Goal: Entertainment & Leisure: Consume media (video, audio)

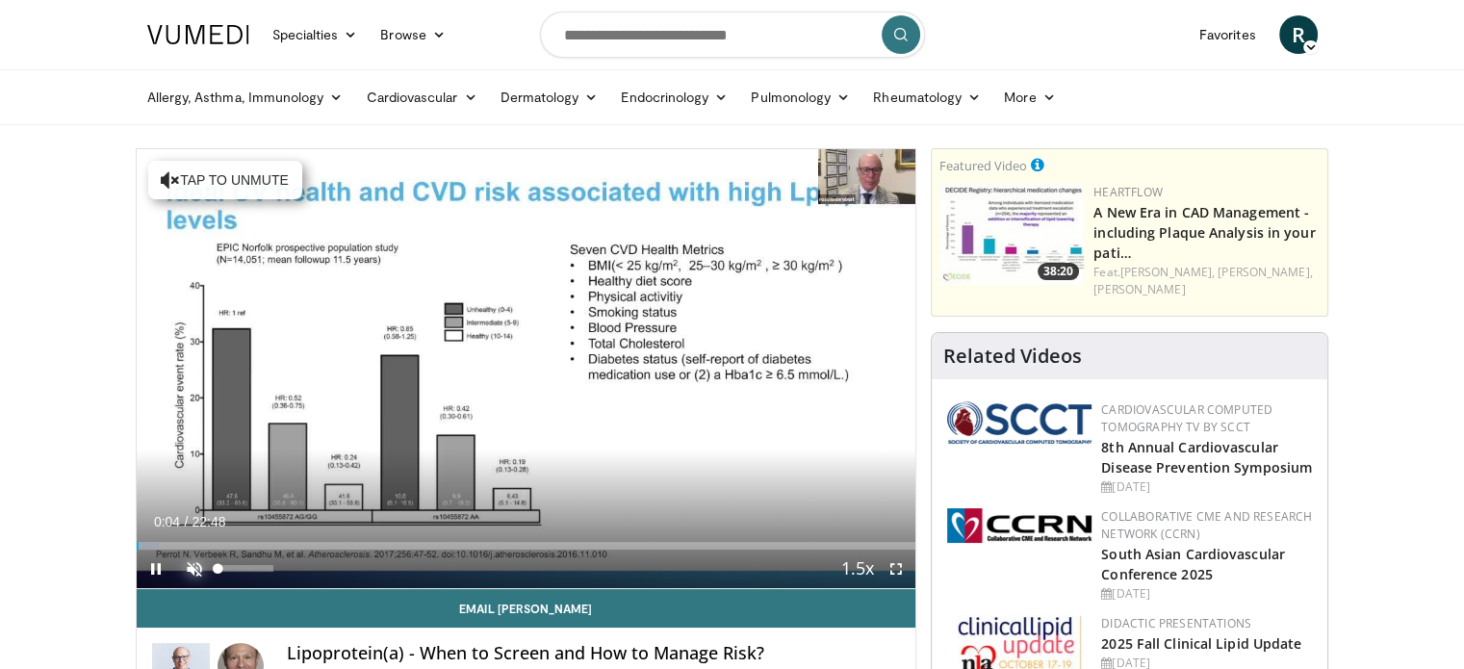
click at [194, 567] on span "Video Player" at bounding box center [194, 569] width 38 height 38
click at [895, 565] on span "Video Player" at bounding box center [896, 569] width 38 height 38
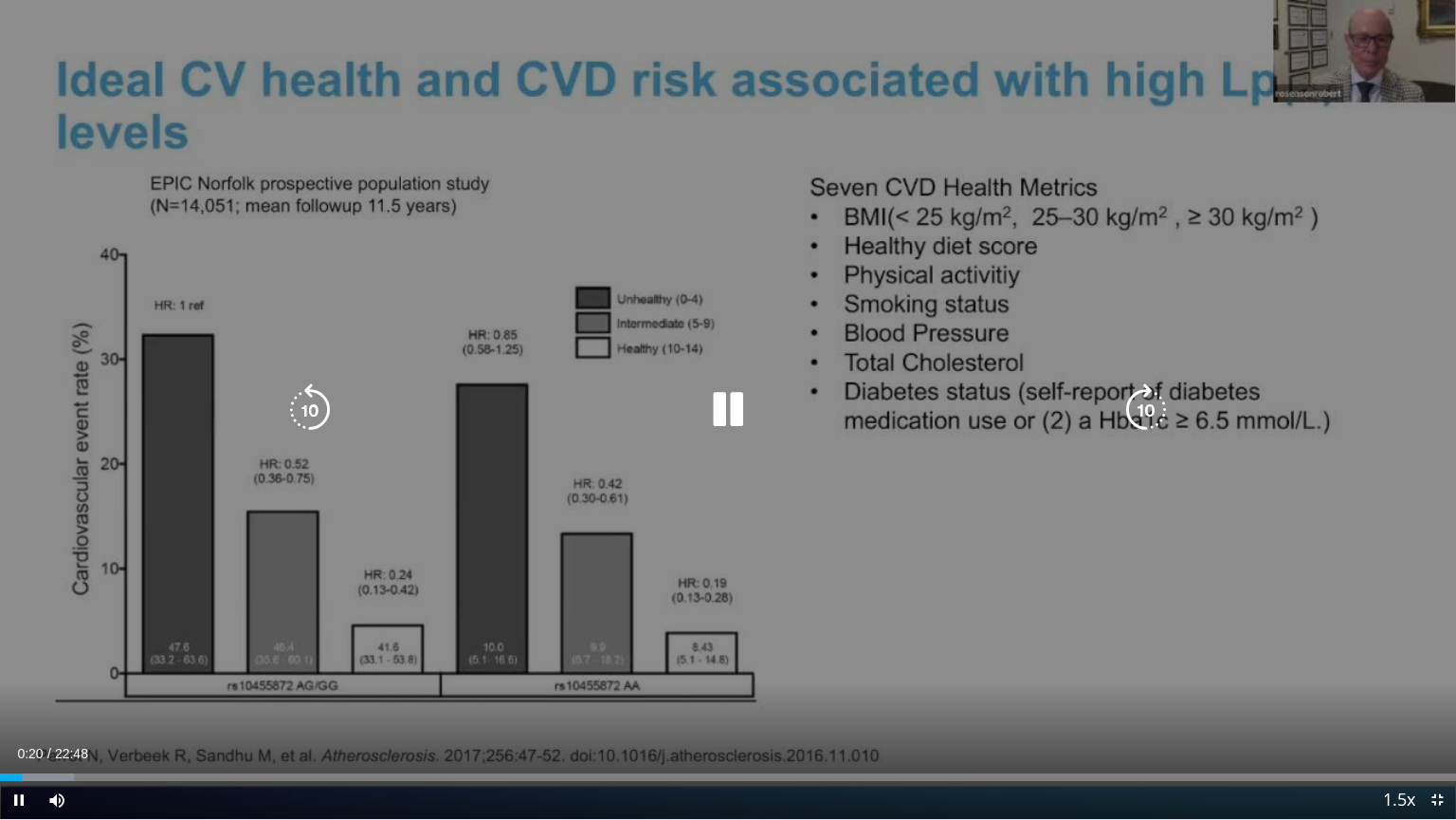
drag, startPoint x: 733, startPoint y: 408, endPoint x: 717, endPoint y: 372, distance: 39.4
click at [733, 408] on icon "Video Player" at bounding box center [728, 410] width 53 height 53
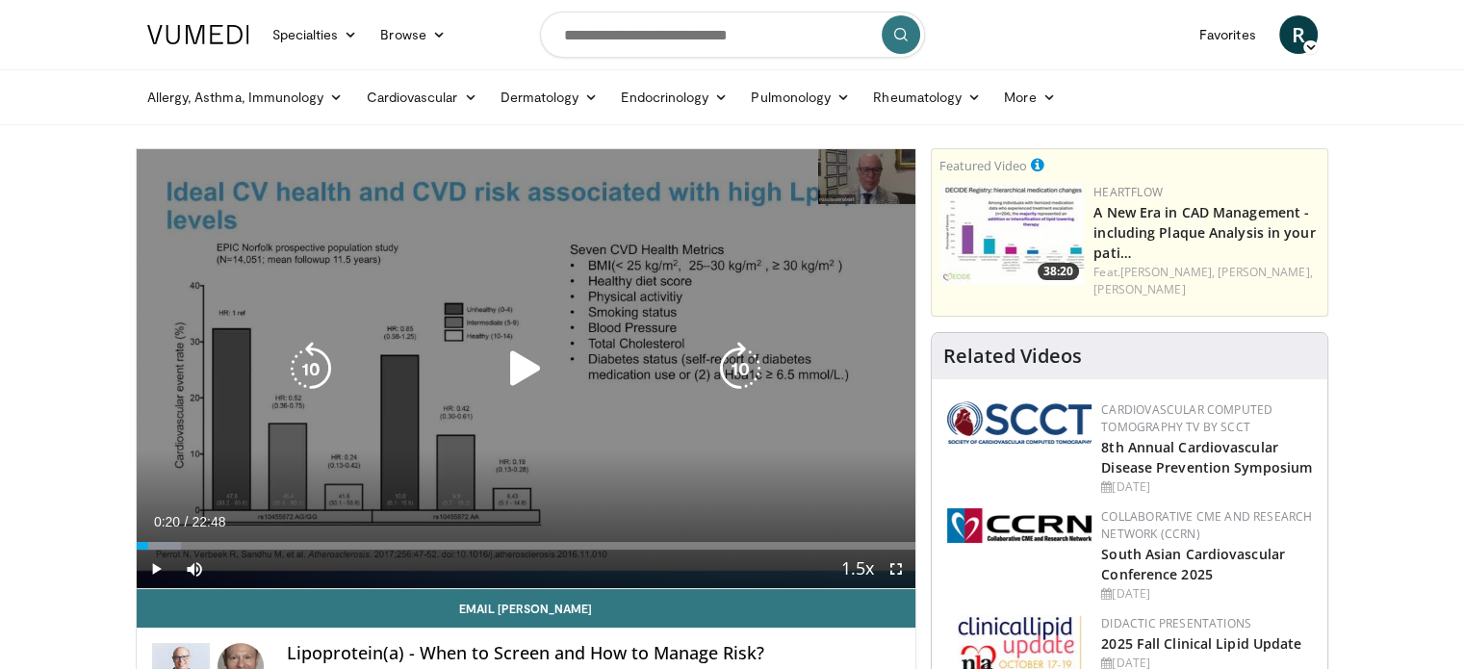
click at [522, 372] on icon "Video Player" at bounding box center [526, 369] width 54 height 54
click at [859, 547] on div "10 seconds Tap to unmute" at bounding box center [527, 368] width 780 height 439
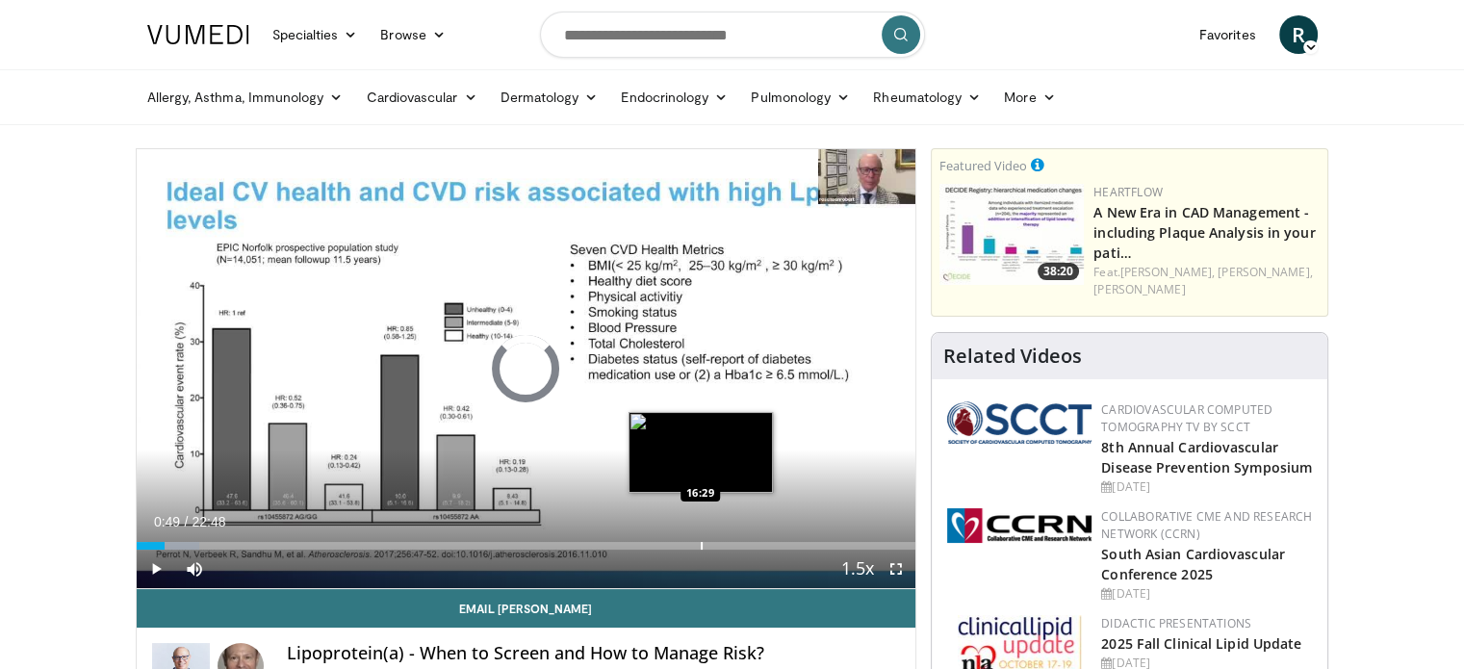
click at [701, 549] on div "Progress Bar" at bounding box center [702, 546] width 2 height 8
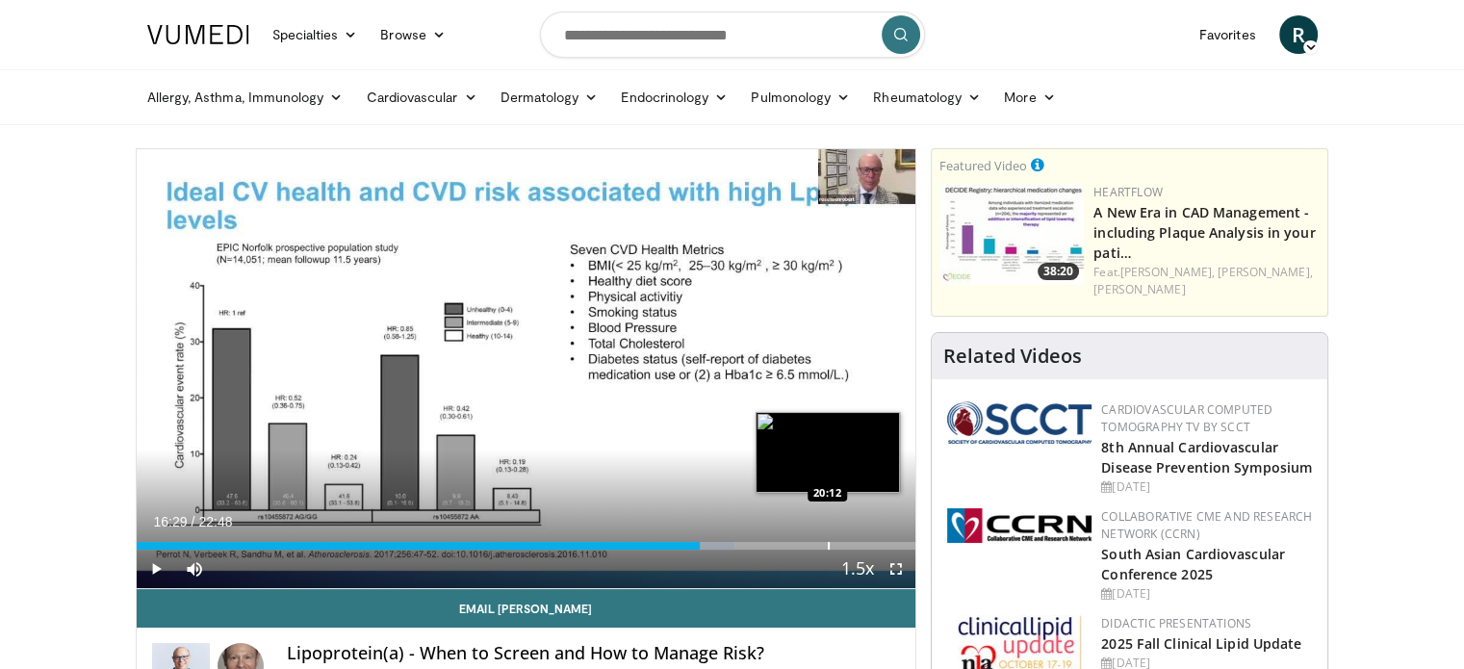
click at [828, 545] on div "Progress Bar" at bounding box center [829, 546] width 2 height 8
click at [863, 544] on div "Progress Bar" at bounding box center [864, 546] width 2 height 8
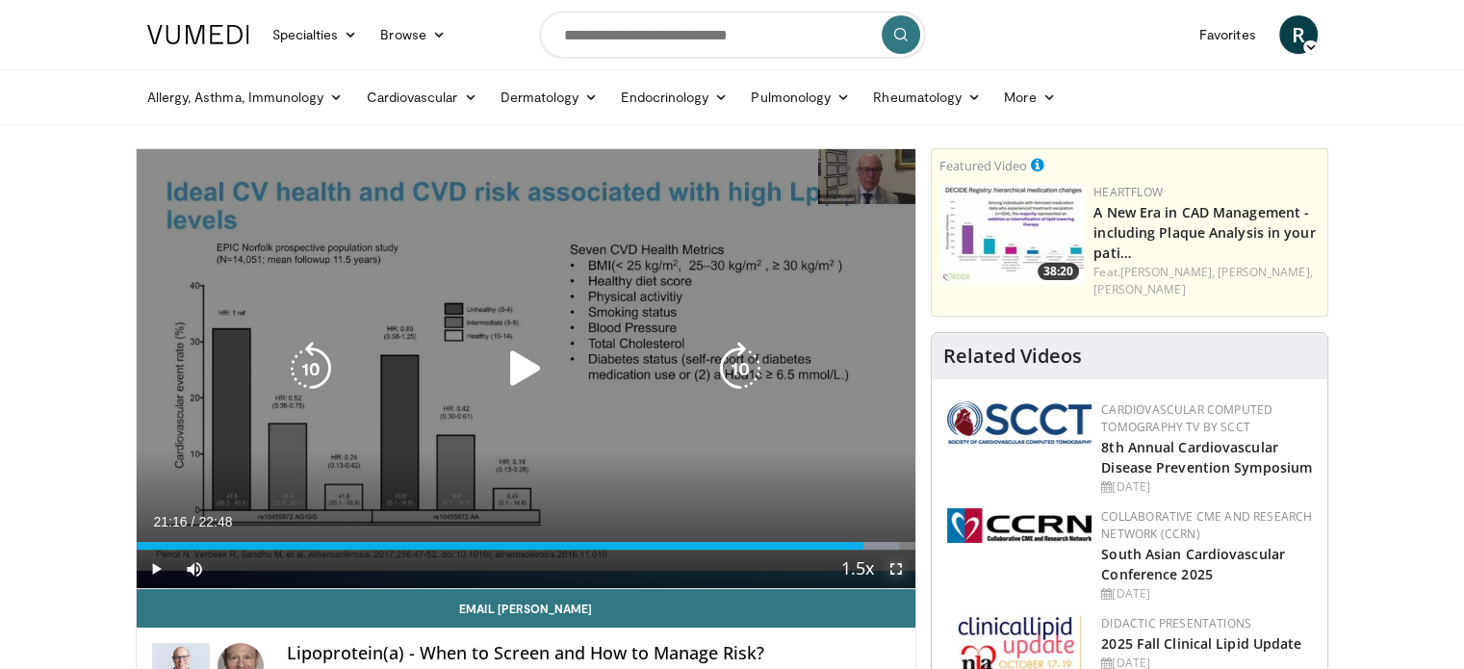
drag, startPoint x: 900, startPoint y: 569, endPoint x: 900, endPoint y: 685, distance: 116.4
click at [900, 569] on span "Video Player" at bounding box center [896, 569] width 38 height 38
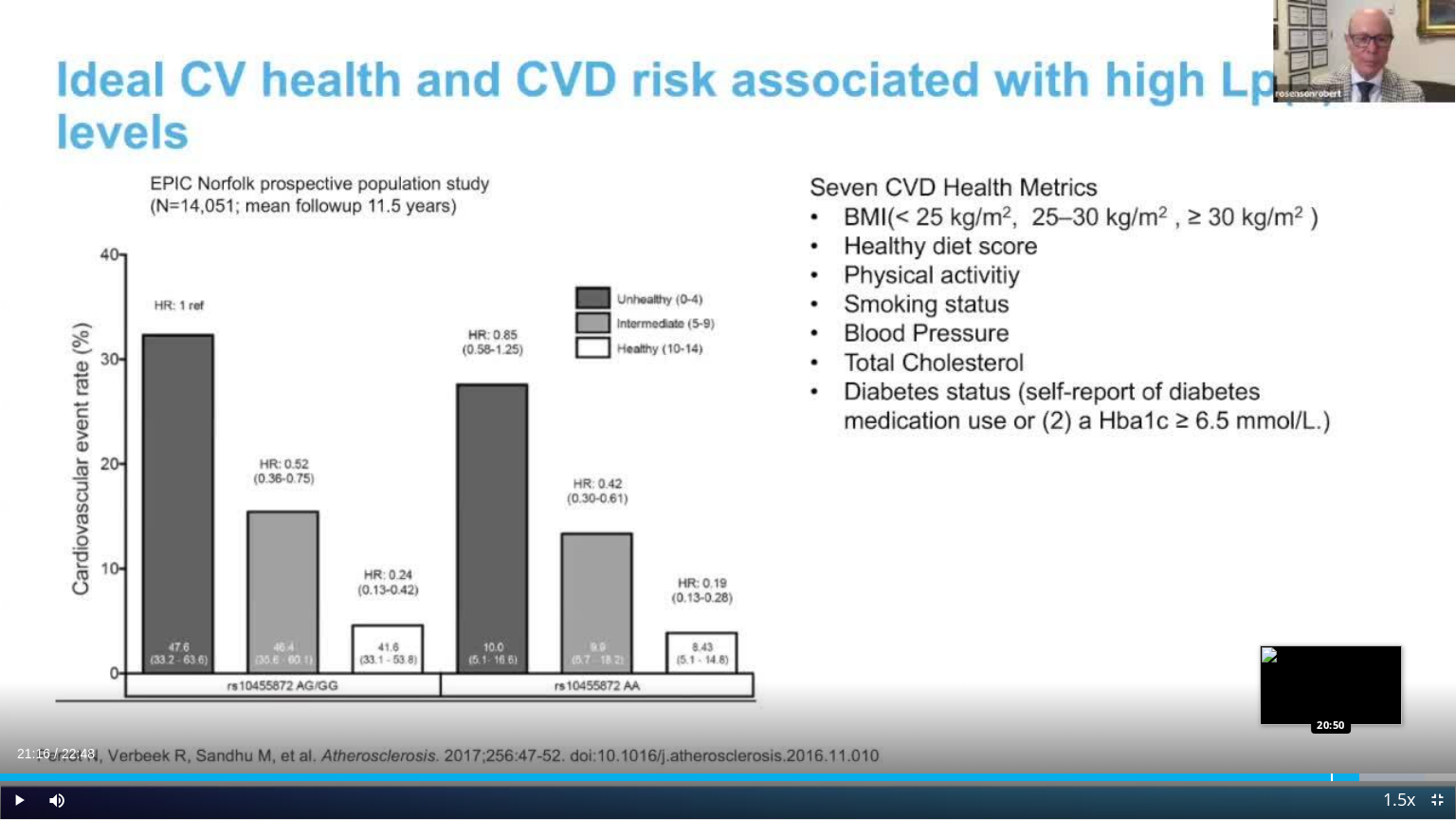
click at [1331, 658] on div "Progress Bar" at bounding box center [1332, 777] width 2 height 8
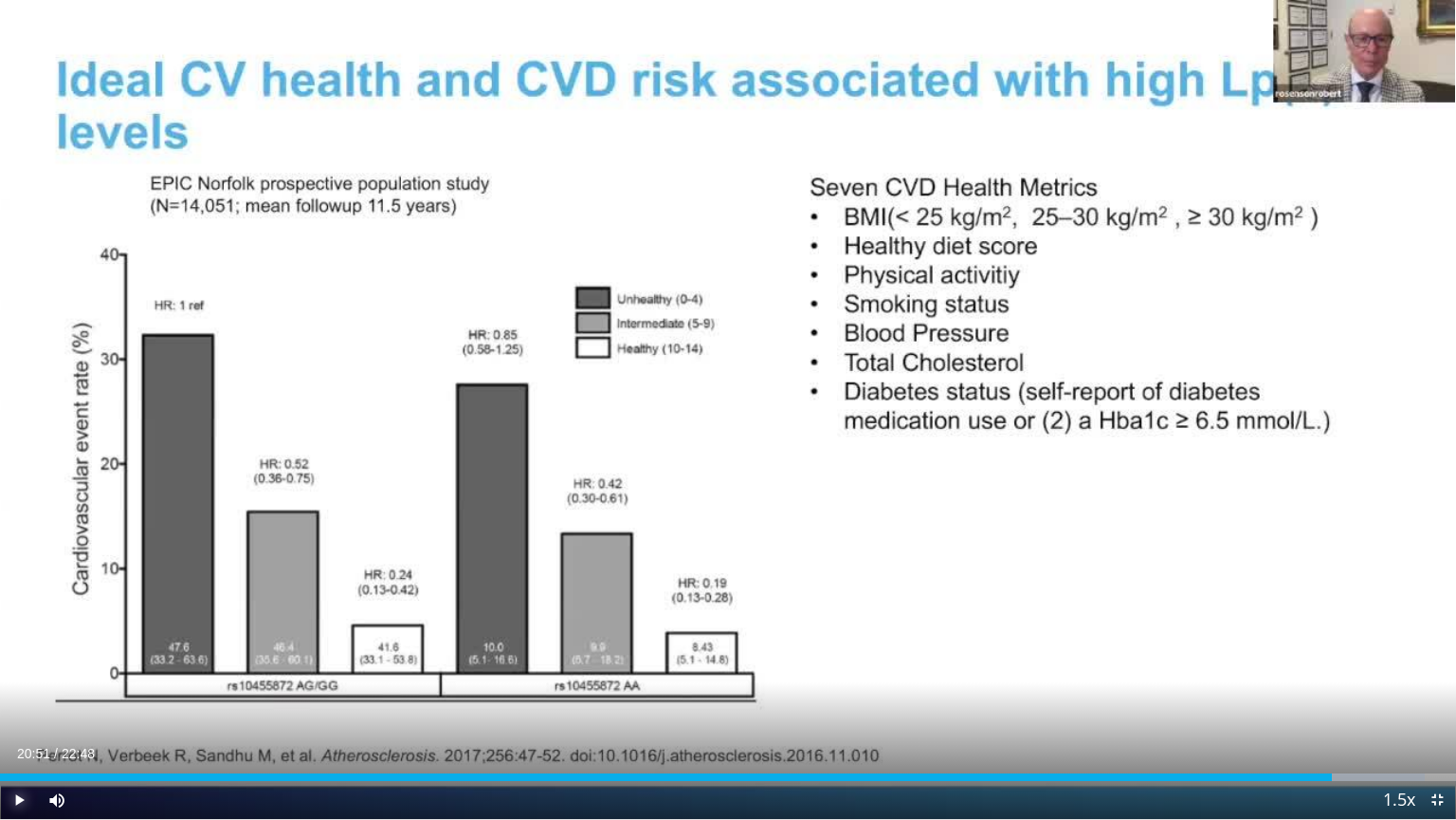
click at [25, 658] on span "Video Player" at bounding box center [19, 799] width 37 height 37
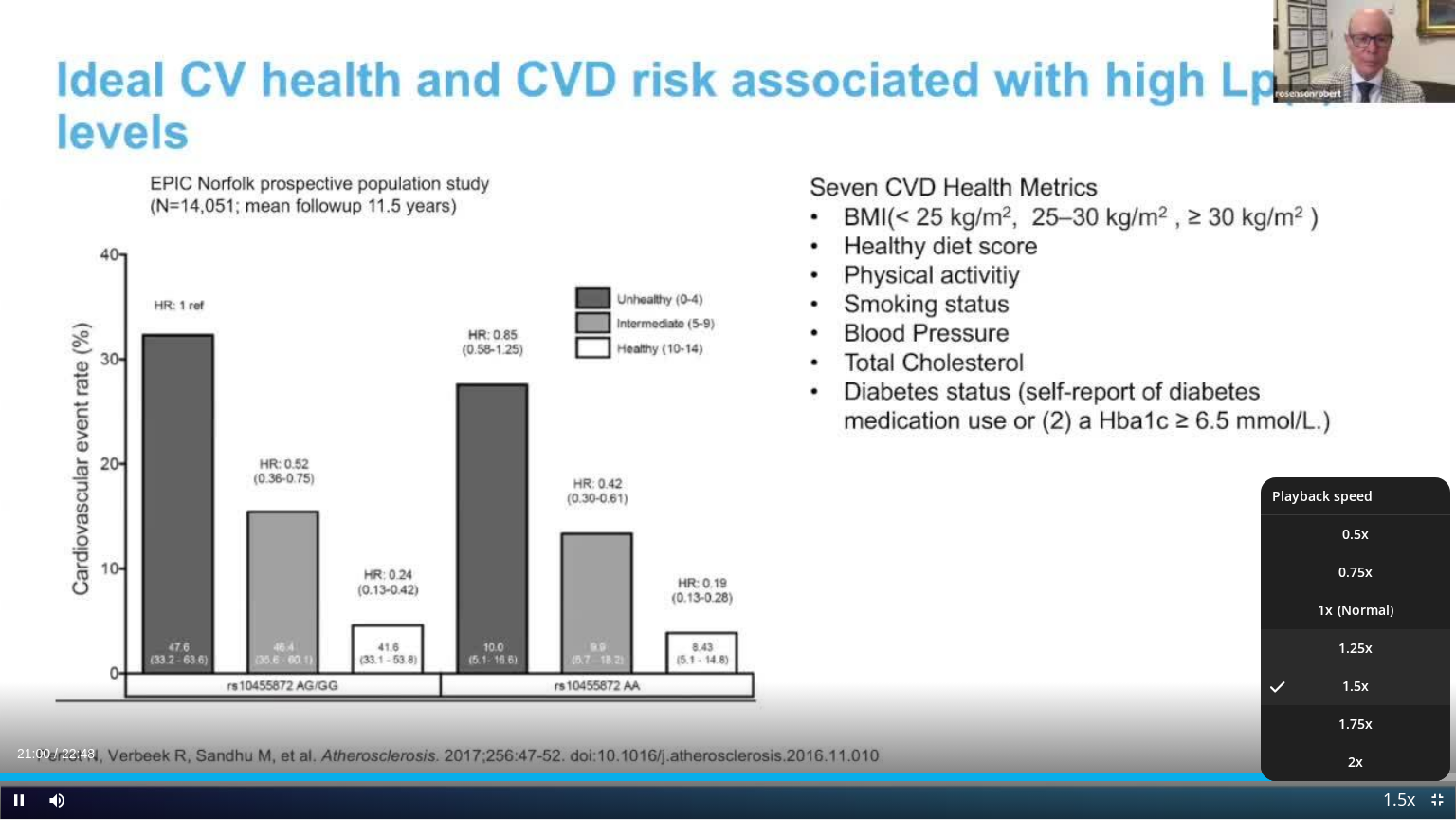
click at [1372, 649] on span "1.25x" at bounding box center [1356, 648] width 34 height 19
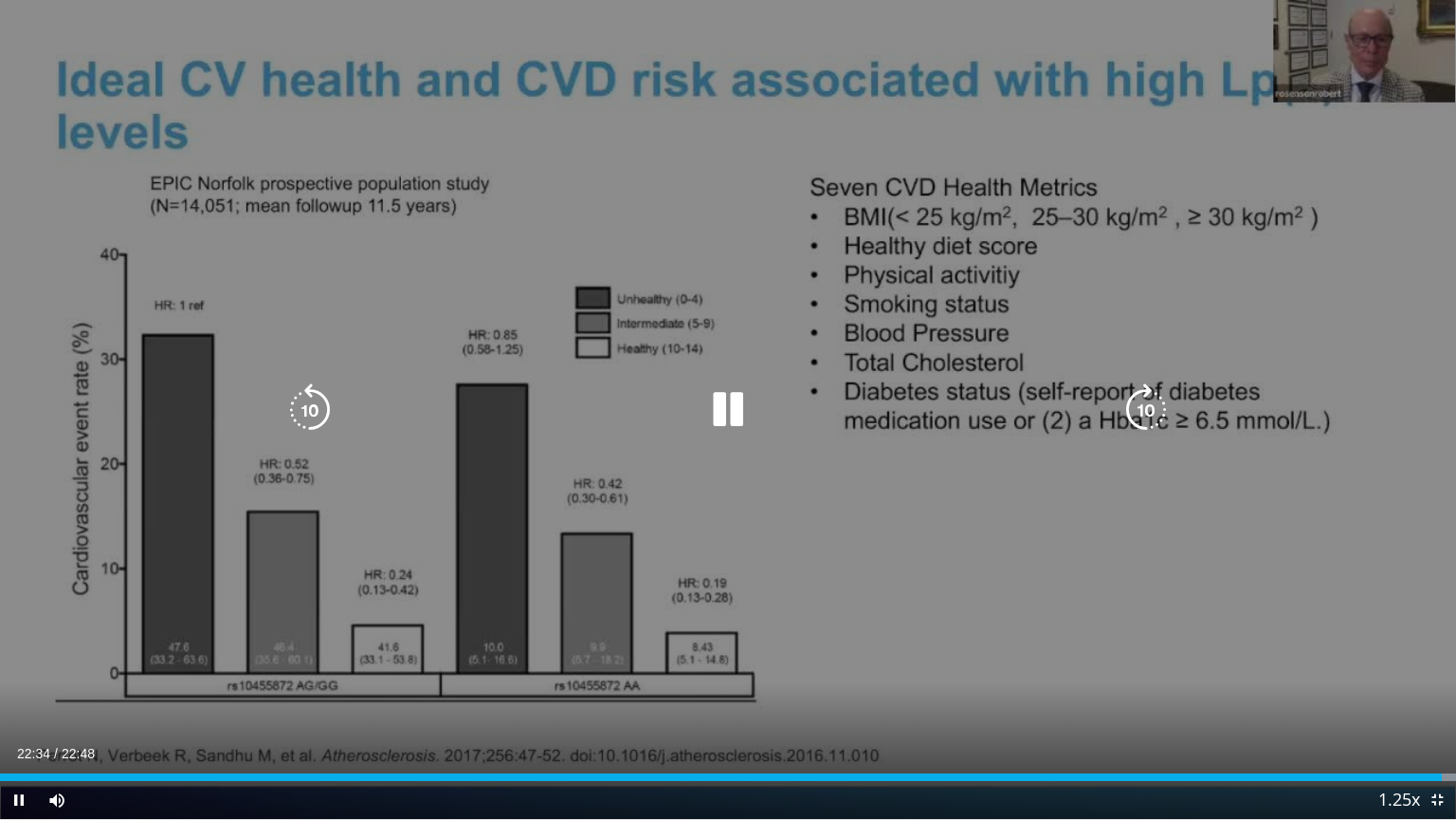
click at [691, 221] on div "10 seconds Tap to unmute" at bounding box center [728, 409] width 1456 height 819
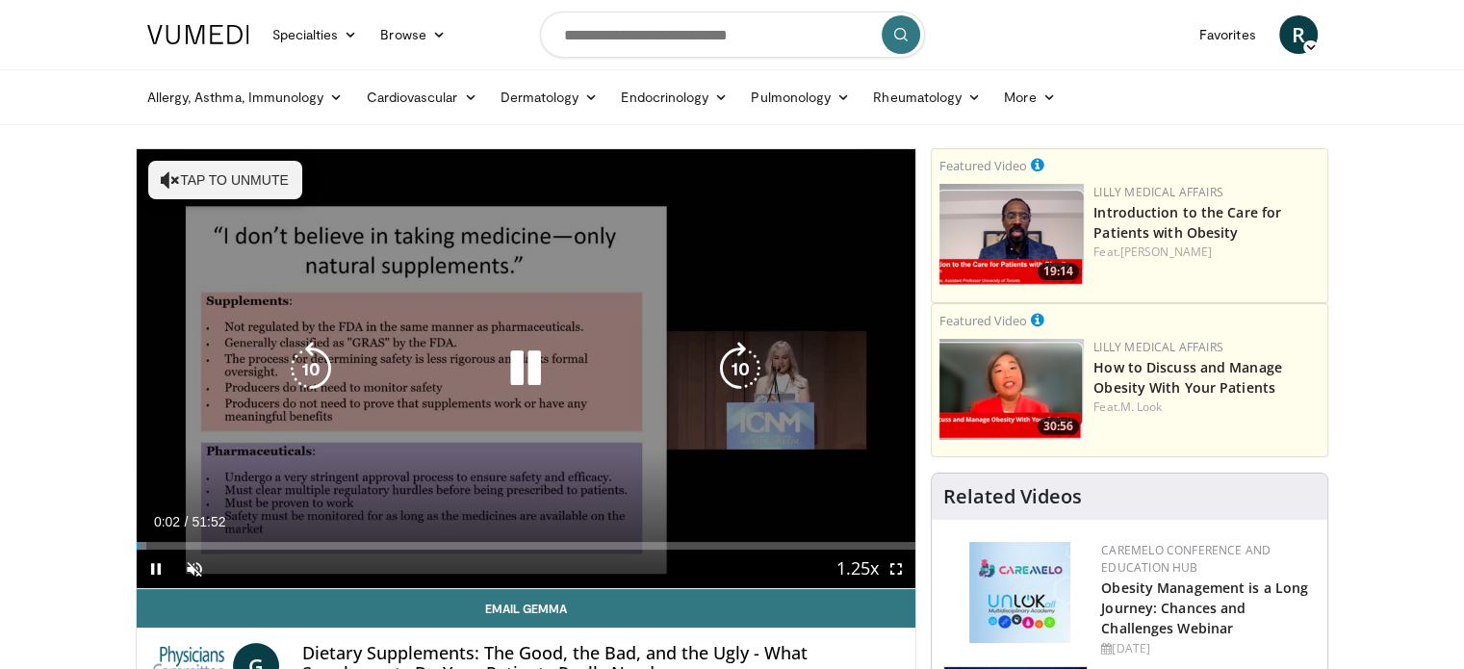
click at [531, 376] on icon "Video Player" at bounding box center [526, 369] width 54 height 54
click at [524, 372] on icon "Video Player" at bounding box center [526, 369] width 54 height 54
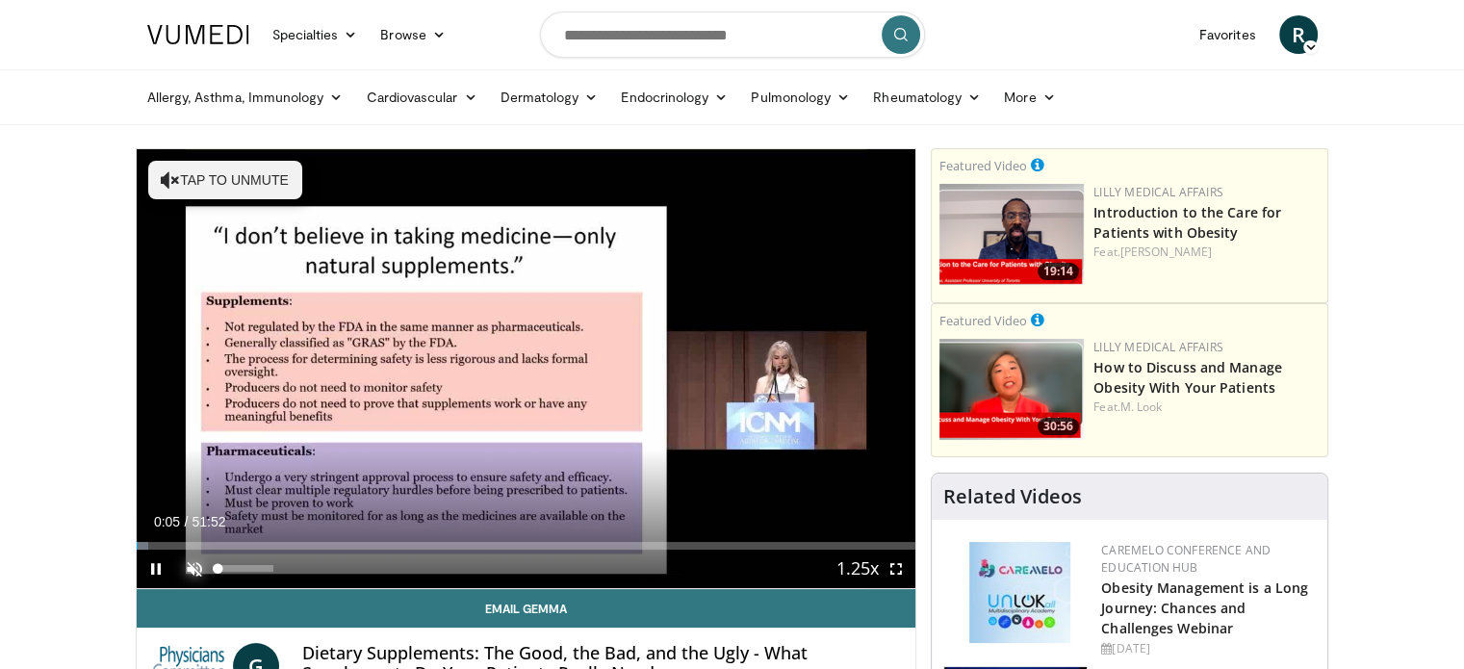
click at [192, 565] on span "Video Player" at bounding box center [194, 569] width 38 height 38
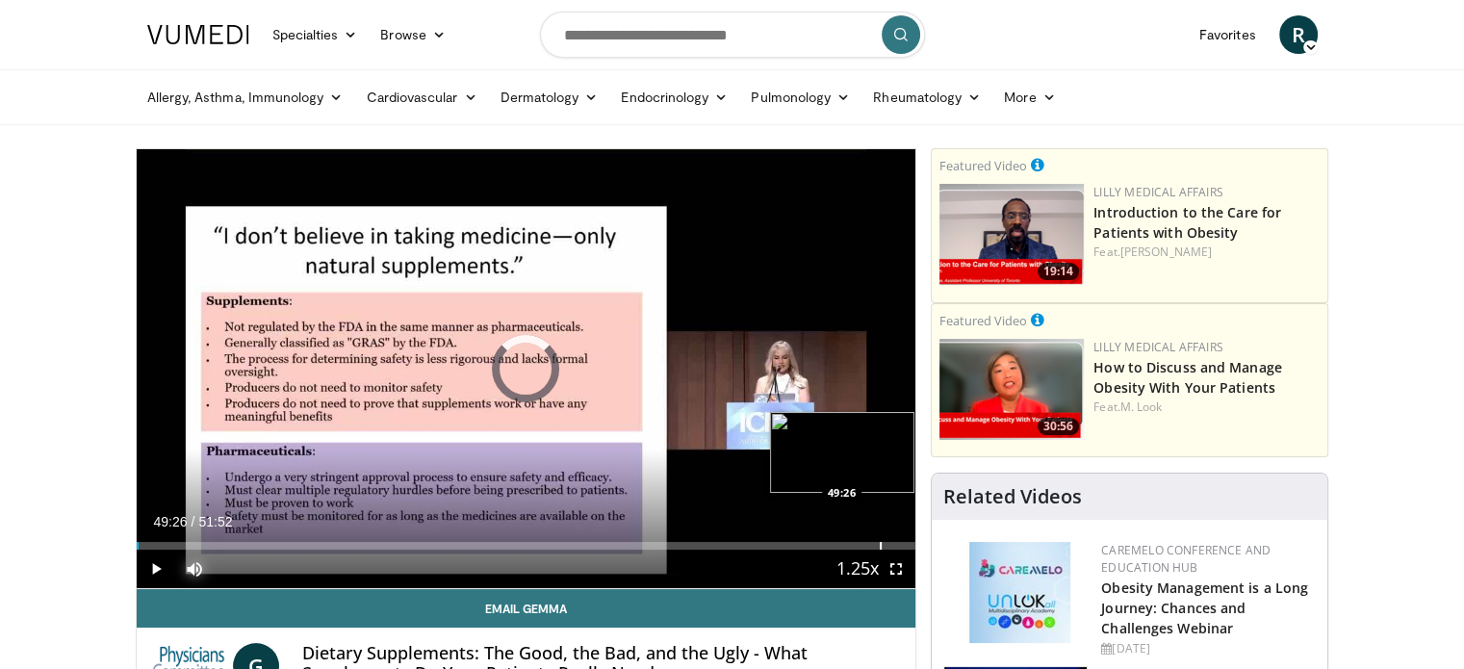
click at [880, 544] on div "Progress Bar" at bounding box center [881, 546] width 2 height 8
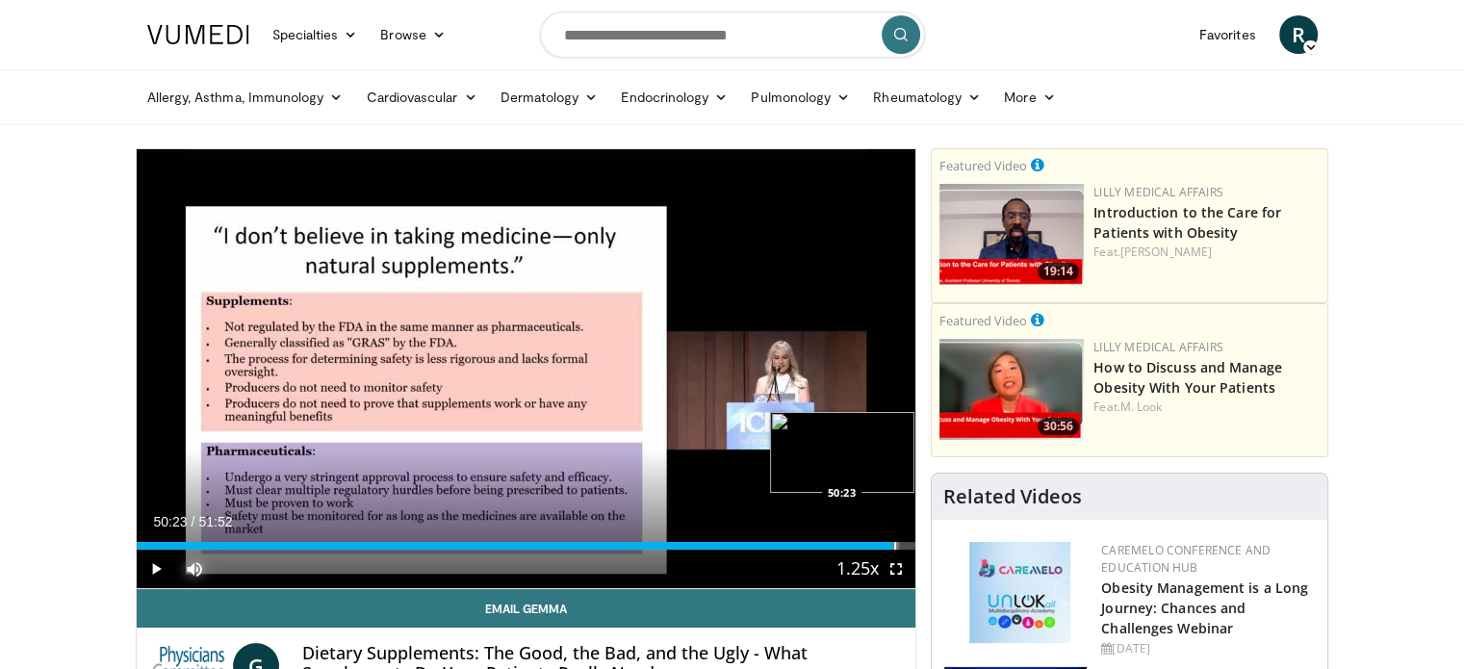
click at [894, 546] on div "Progress Bar" at bounding box center [895, 546] width 2 height 8
click at [903, 543] on div "Progress Bar" at bounding box center [904, 546] width 2 height 8
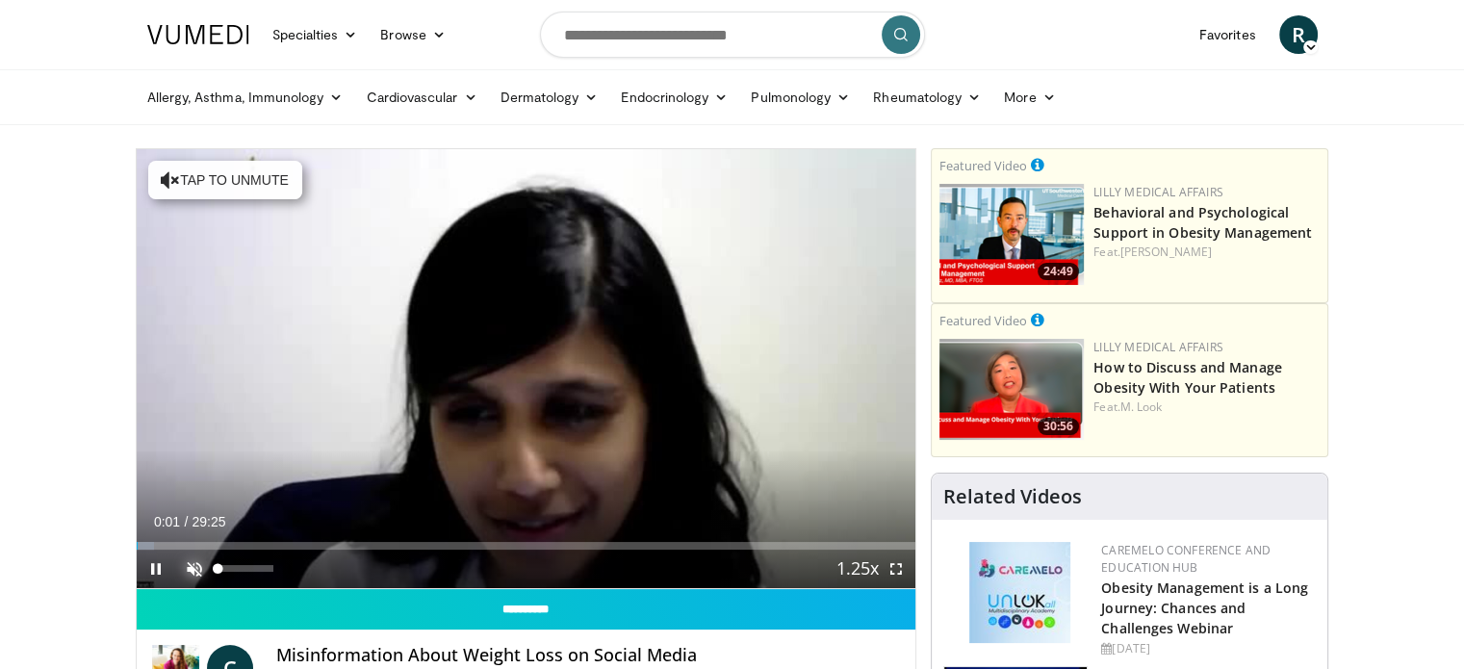
click at [191, 566] on span "Video Player" at bounding box center [194, 569] width 38 height 38
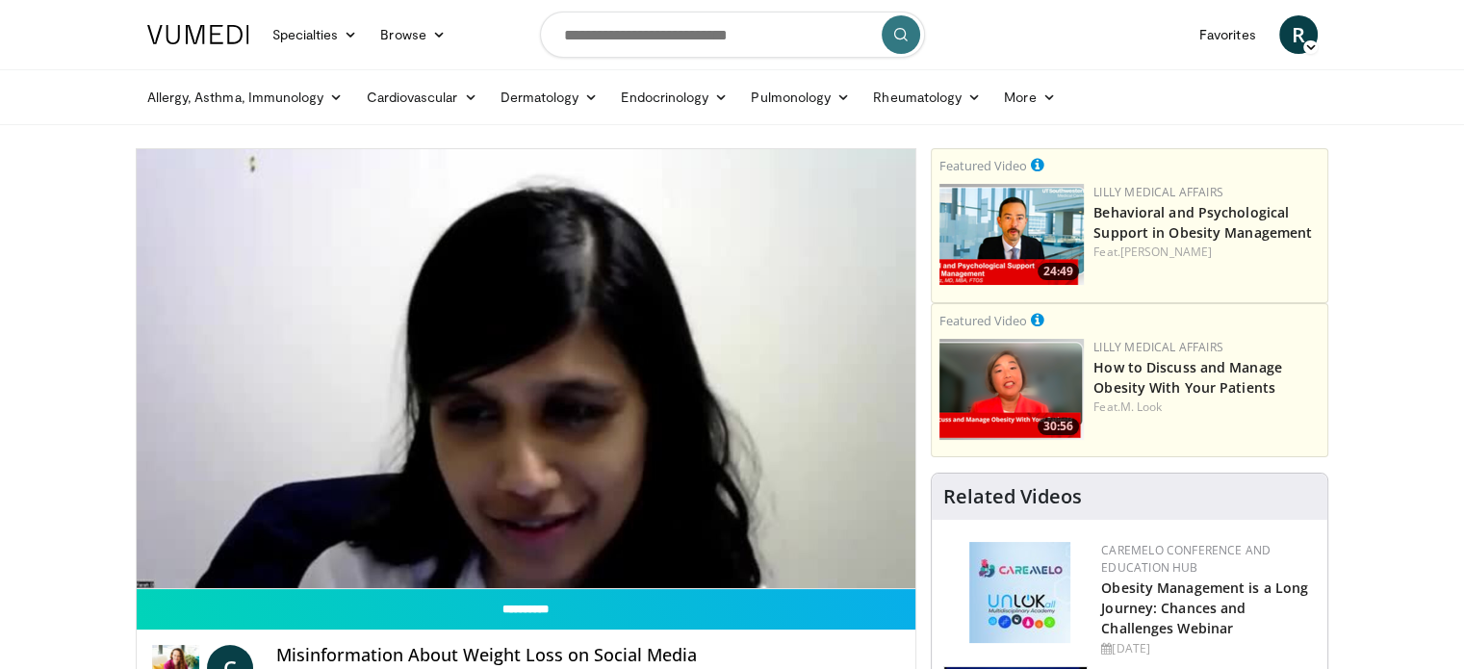
click at [829, 448] on div "10 seconds Tap to unmute" at bounding box center [527, 368] width 780 height 439
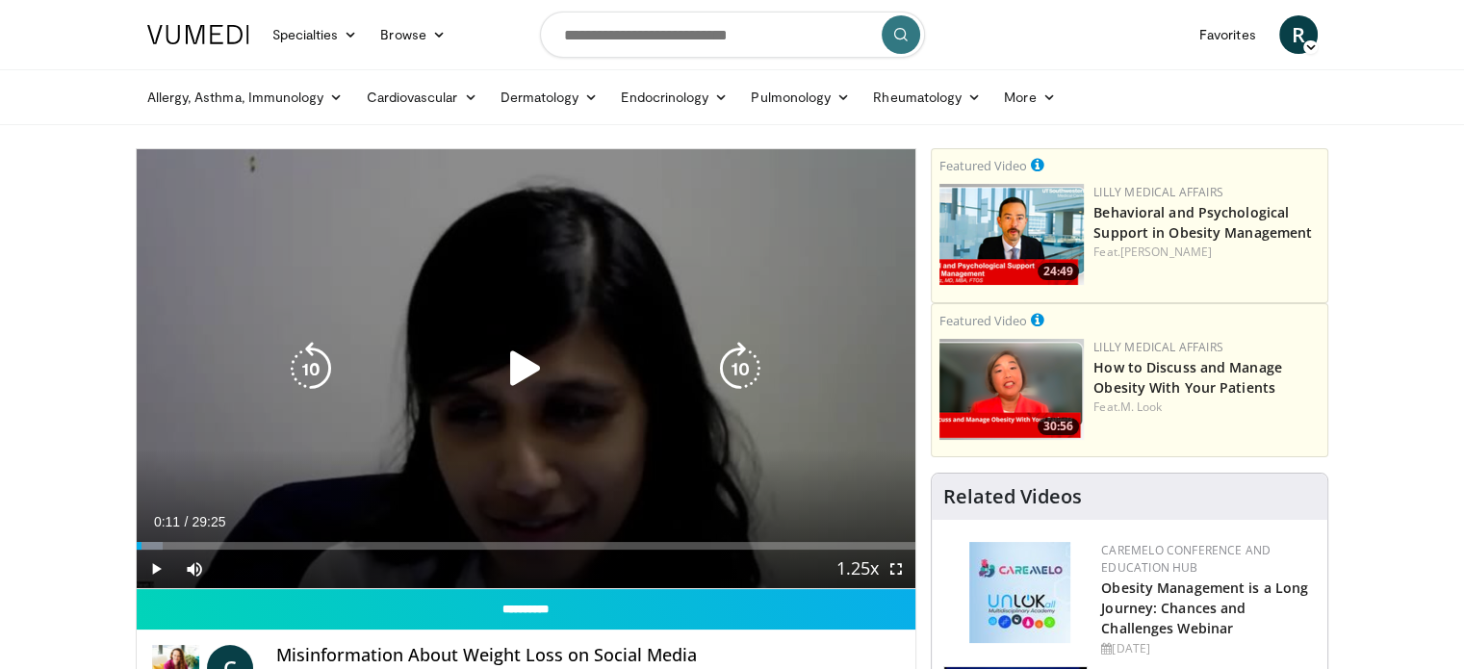
click at [534, 372] on icon "Video Player" at bounding box center [526, 369] width 54 height 54
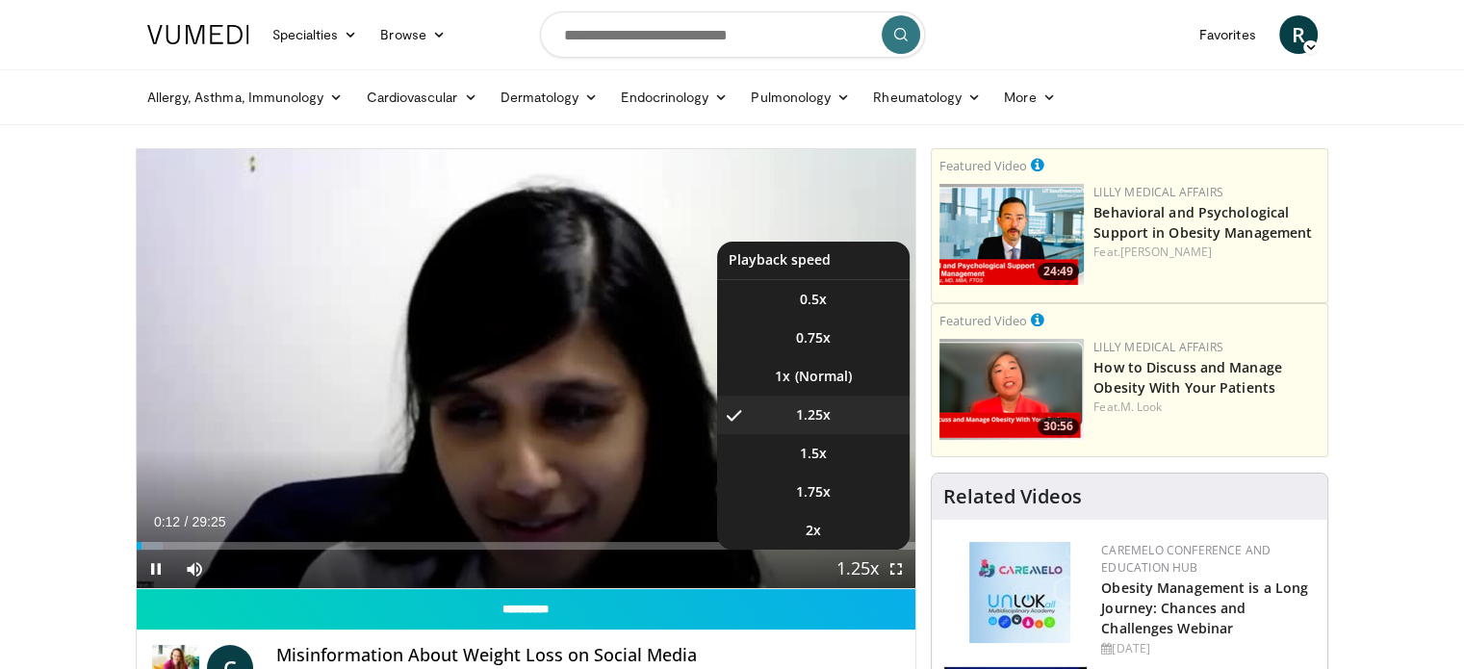
click at [851, 566] on span "Video Player" at bounding box center [857, 569] width 27 height 38
click at [824, 459] on span "1.5x" at bounding box center [813, 453] width 27 height 19
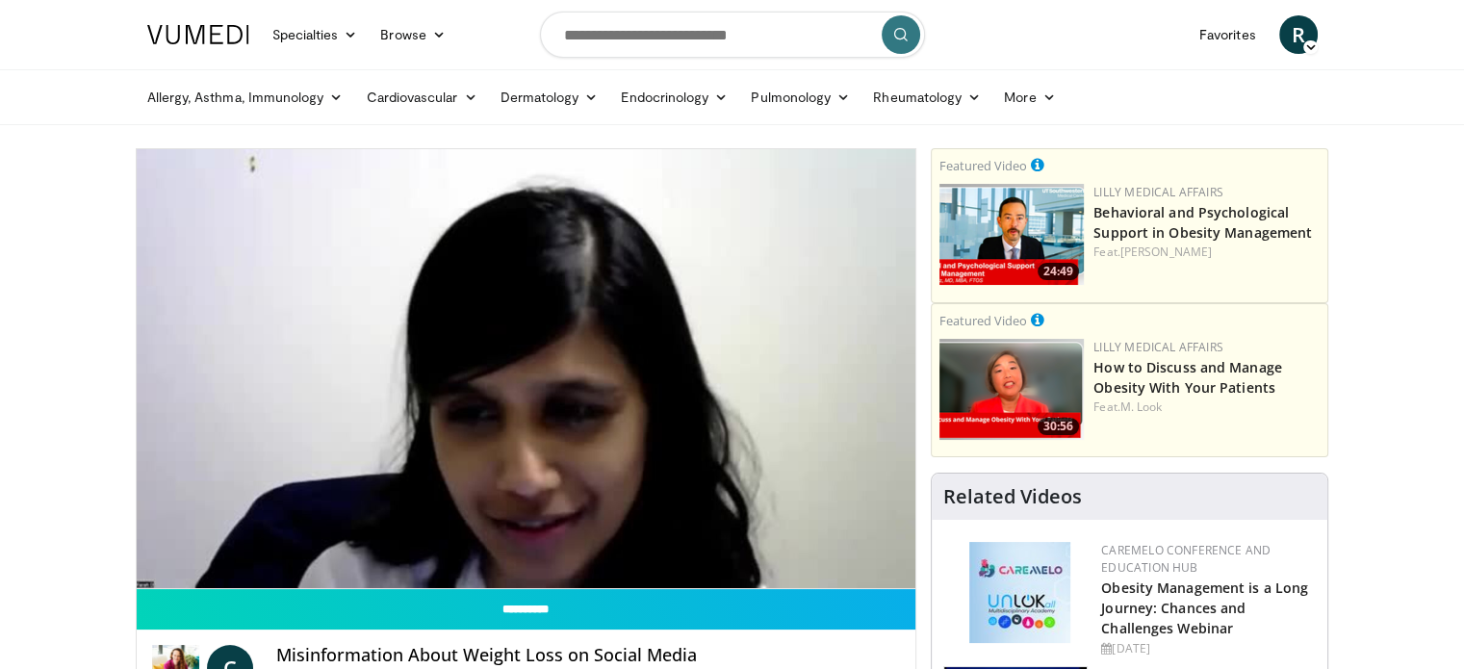
click at [893, 565] on div "10 seconds Tap to unmute" at bounding box center [527, 368] width 780 height 439
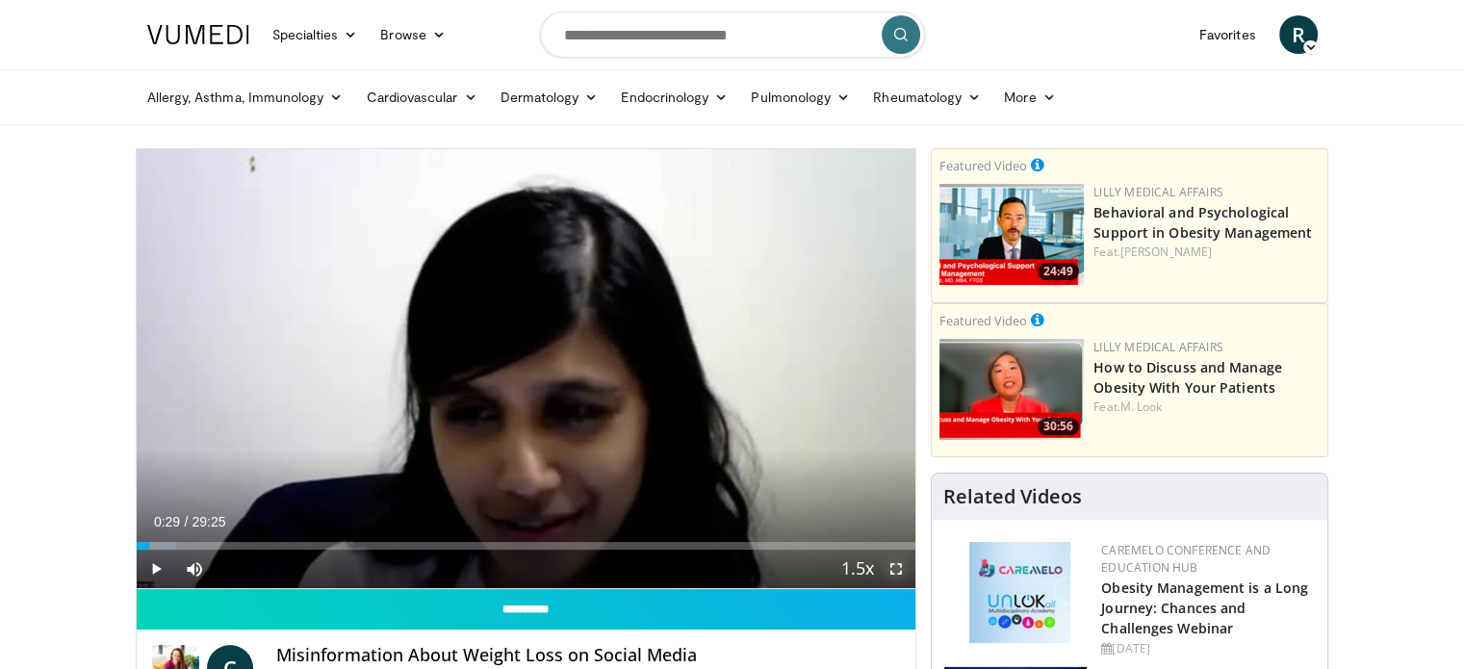
click at [896, 568] on span "Video Player" at bounding box center [896, 569] width 38 height 38
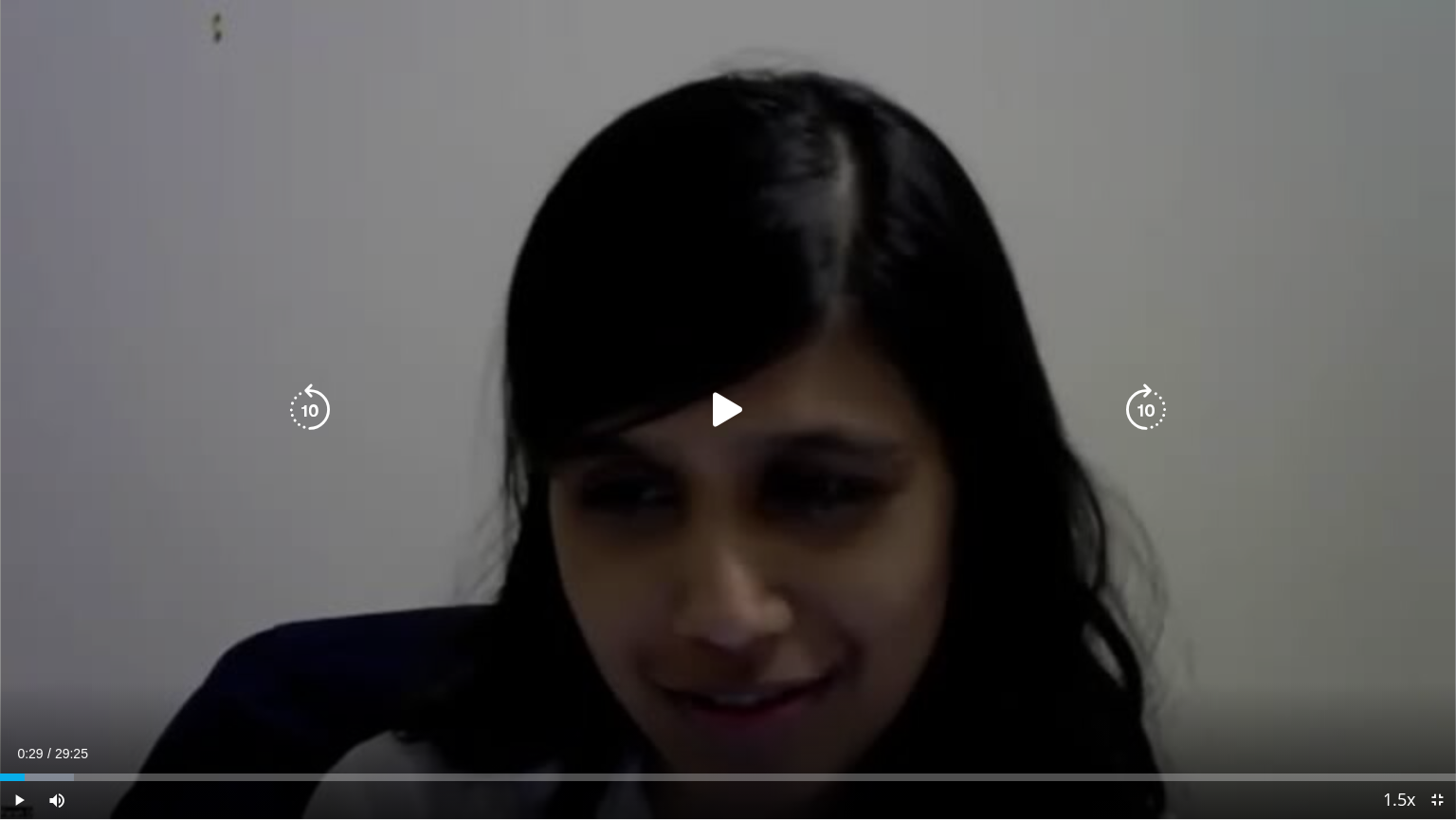
click at [735, 416] on icon "Video Player" at bounding box center [728, 410] width 53 height 53
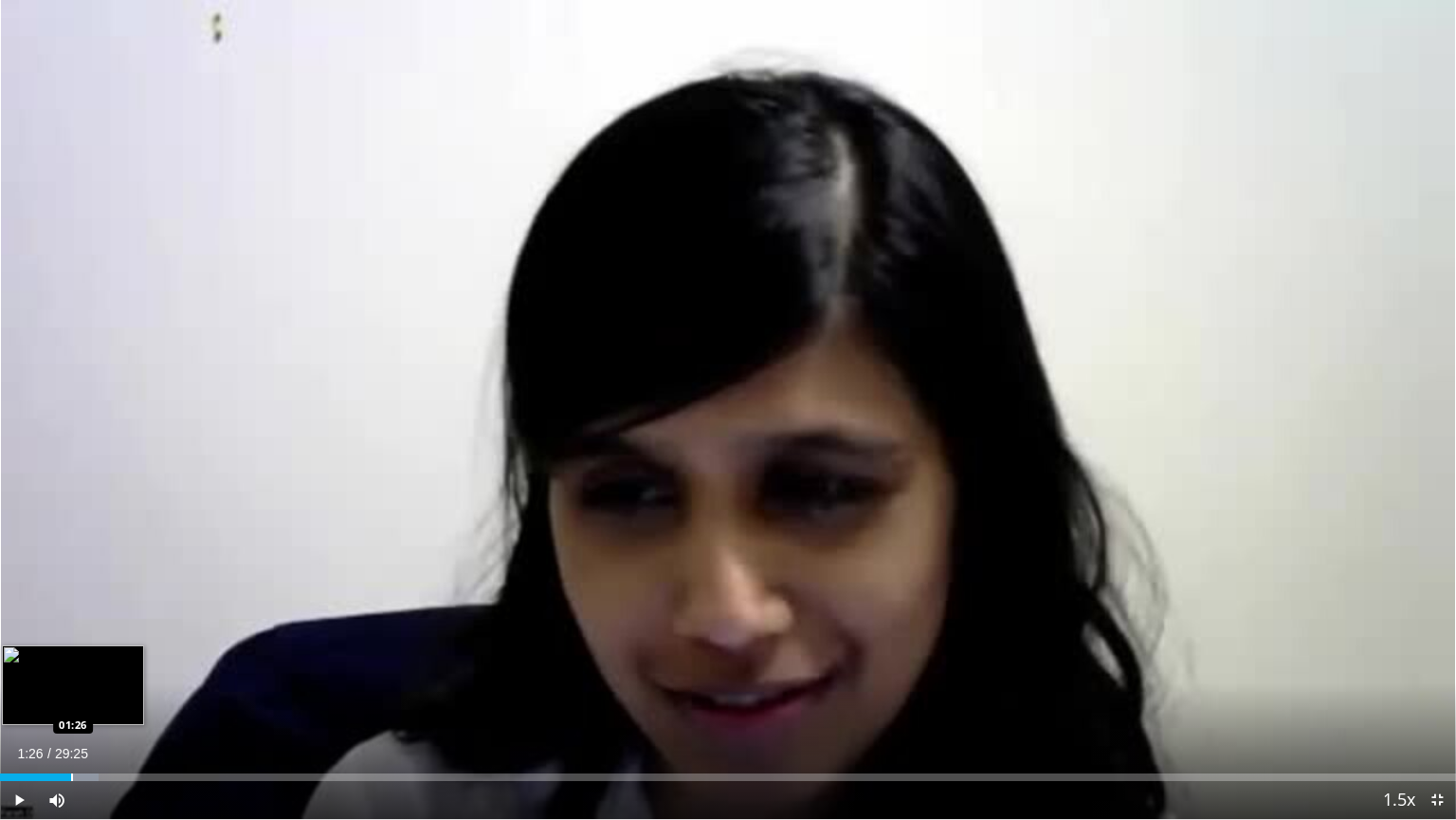
click at [71, 658] on div "Progress Bar" at bounding box center [72, 777] width 2 height 8
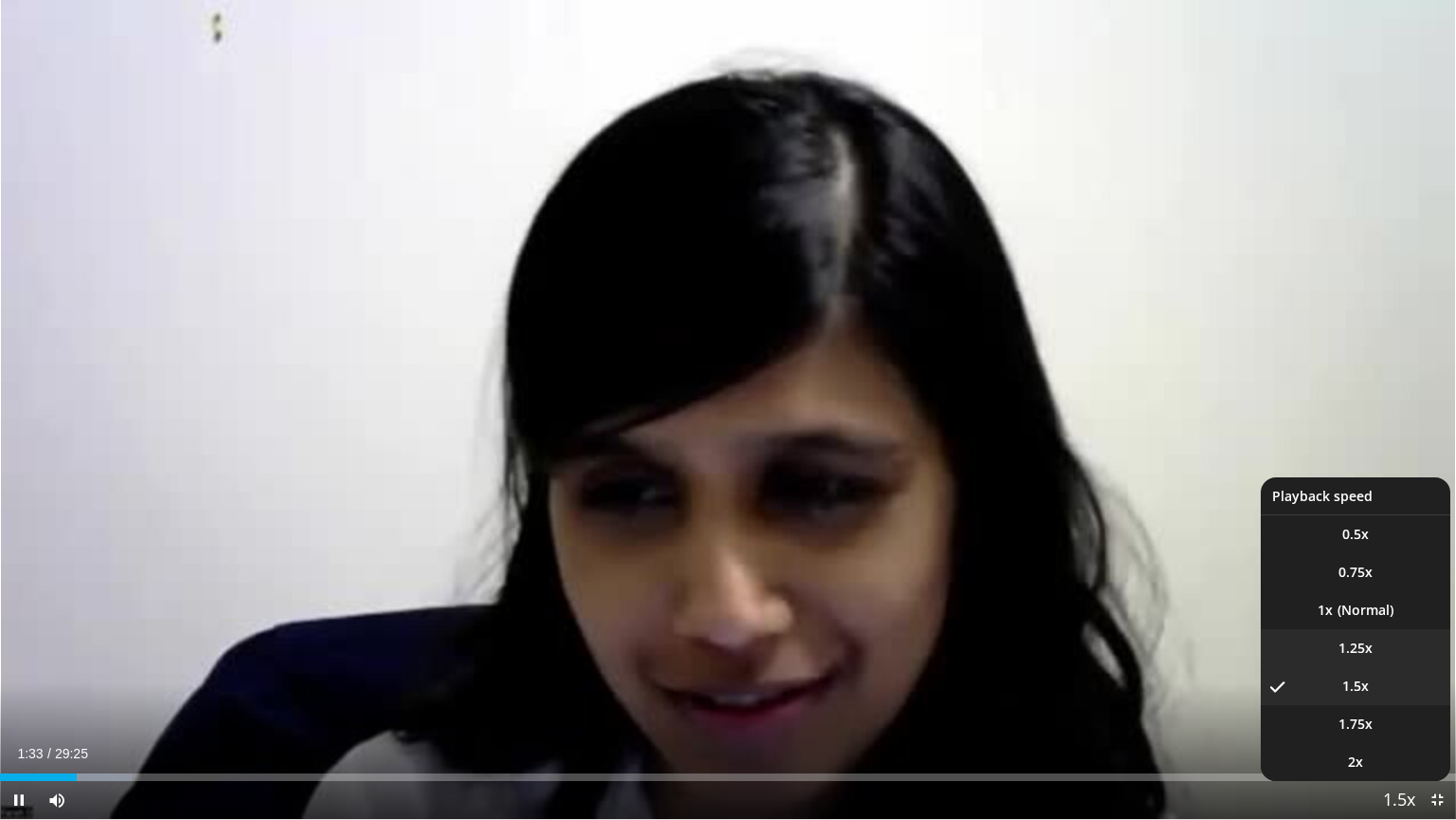
click at [1366, 648] on span "1.25x" at bounding box center [1356, 648] width 34 height 19
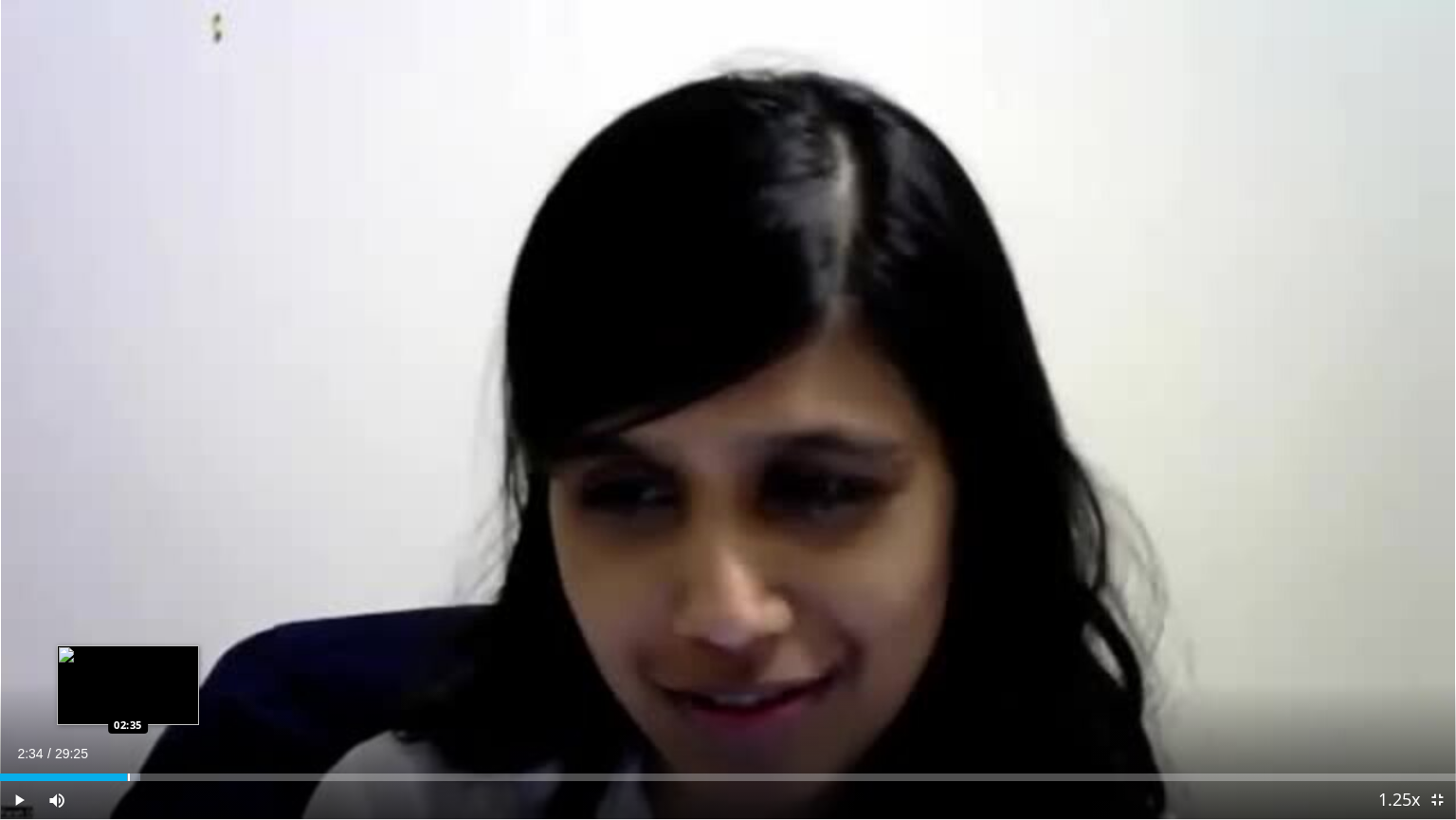
click at [126, 658] on div "Loaded : 9.61% 01:42 02:35" at bounding box center [728, 777] width 1456 height 8
